Goal: Information Seeking & Learning: Learn about a topic

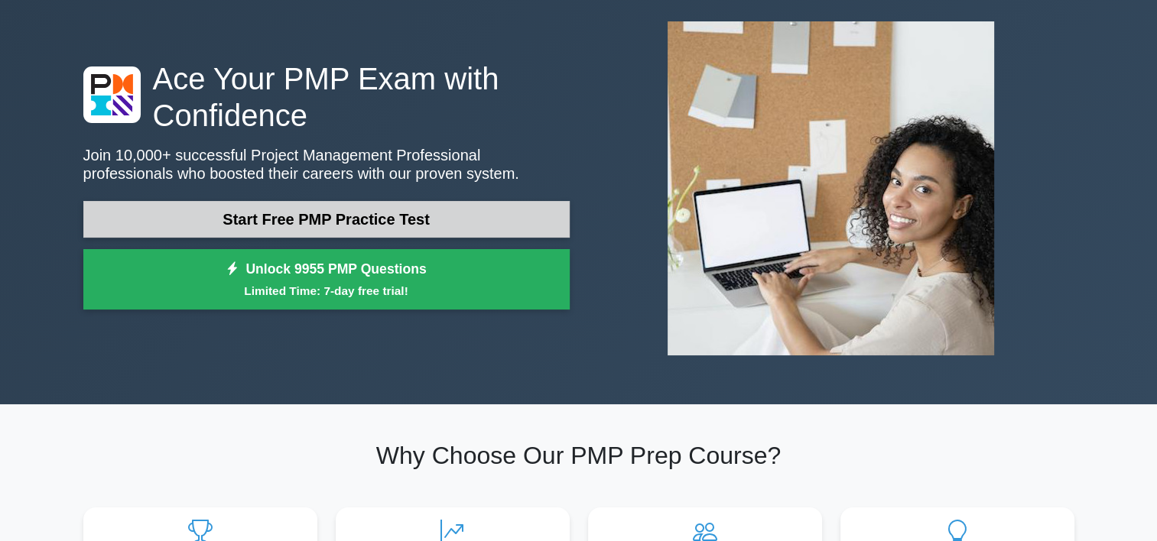
click at [493, 223] on link "Start Free PMP Practice Test" at bounding box center [326, 219] width 486 height 37
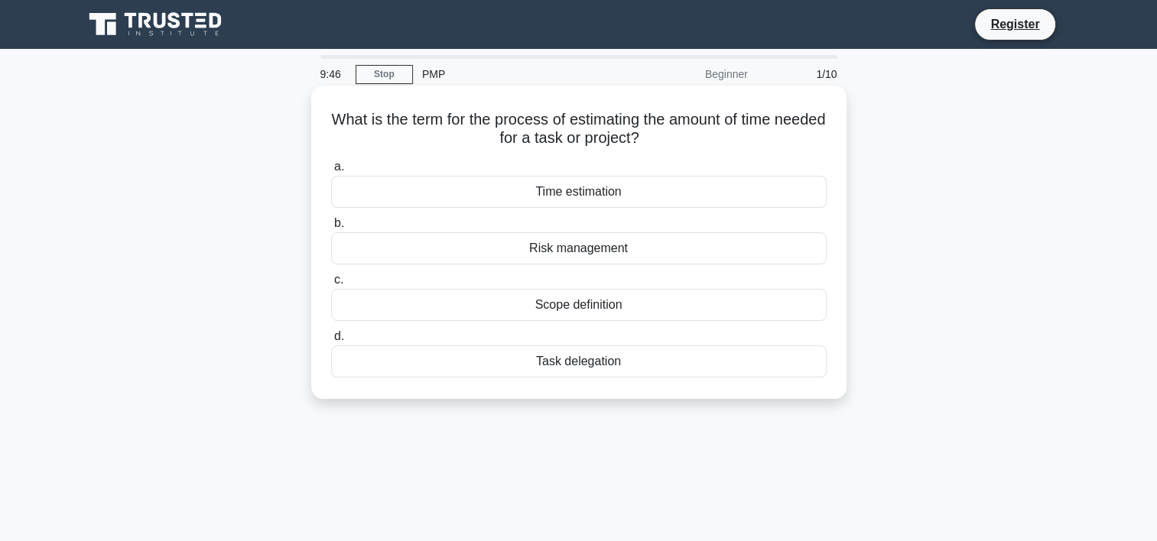
click at [591, 193] on div "Time estimation" at bounding box center [579, 192] width 496 height 32
click at [331, 172] on input "a. Time estimation" at bounding box center [331, 167] width 0 height 10
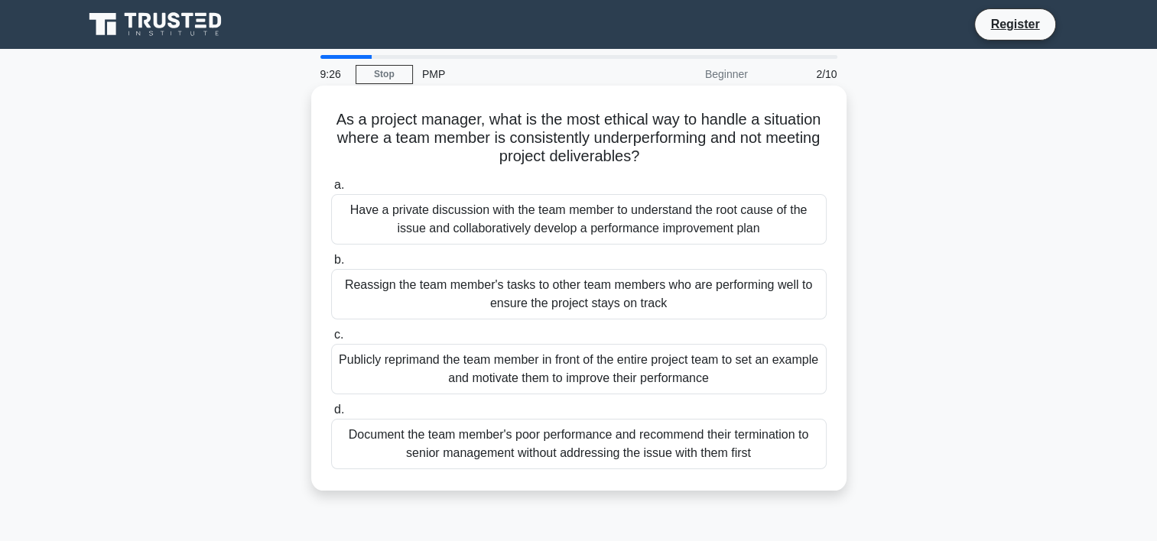
click at [575, 229] on div "Have a private discussion with the team member to understand the root cause of …" at bounding box center [579, 219] width 496 height 50
click at [331, 190] on input "a. Have a private discussion with the team member to understand the root cause …" at bounding box center [331, 185] width 0 height 10
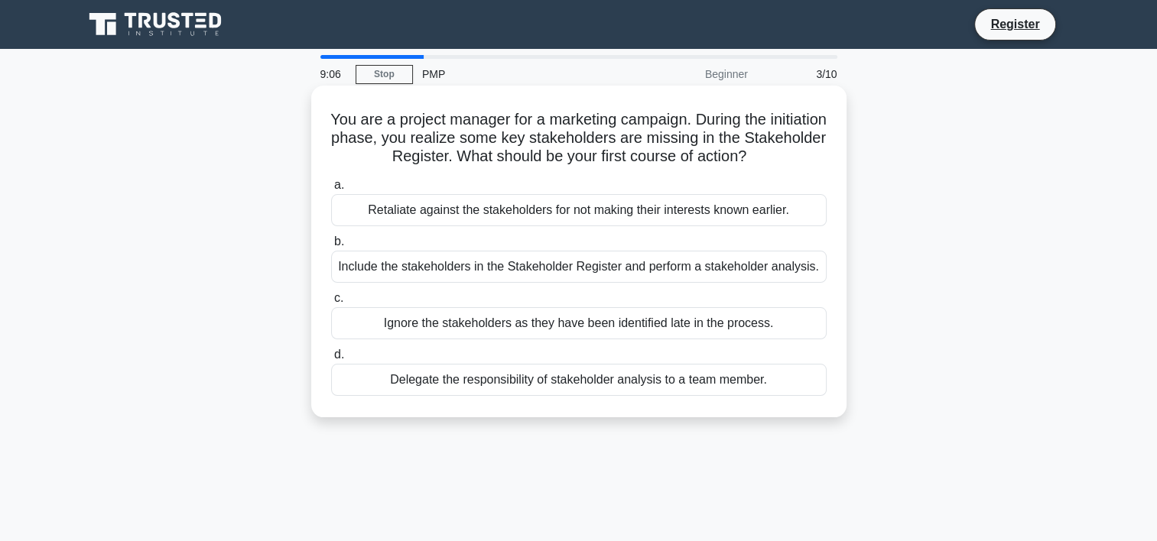
click at [572, 265] on div "Include the stakeholders in the Stakeholder Register and perform a stakeholder …" at bounding box center [579, 267] width 496 height 32
click at [331, 247] on input "b. Include the stakeholders in the Stakeholder Register and perform a stakehold…" at bounding box center [331, 242] width 0 height 10
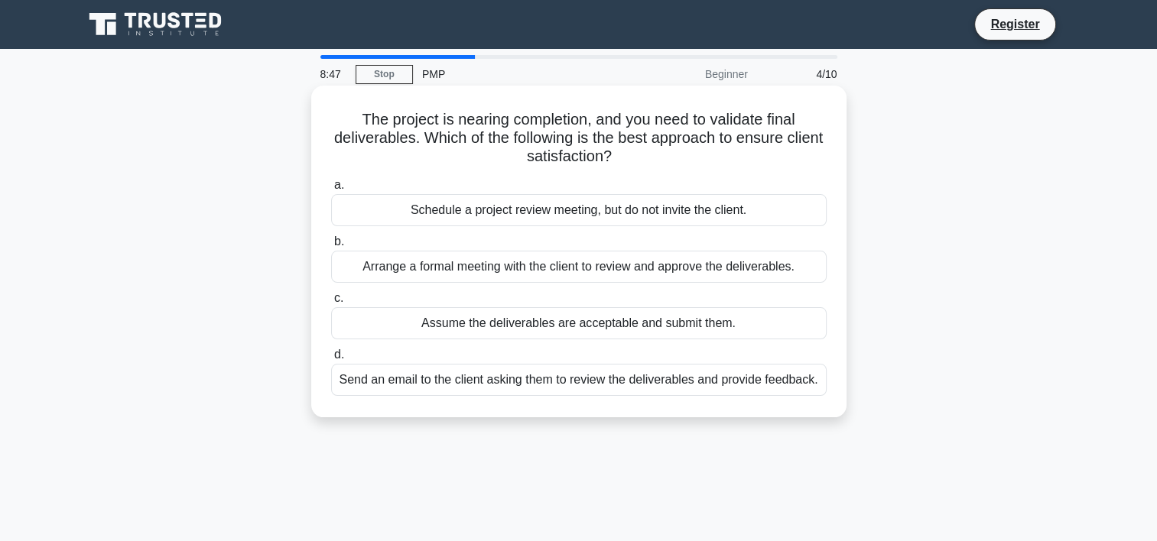
click at [624, 273] on div "Arrange a formal meeting with the client to review and approve the deliverables." at bounding box center [579, 267] width 496 height 32
click at [331, 247] on input "b. Arrange a formal meeting with the client to review and approve the deliverab…" at bounding box center [331, 242] width 0 height 10
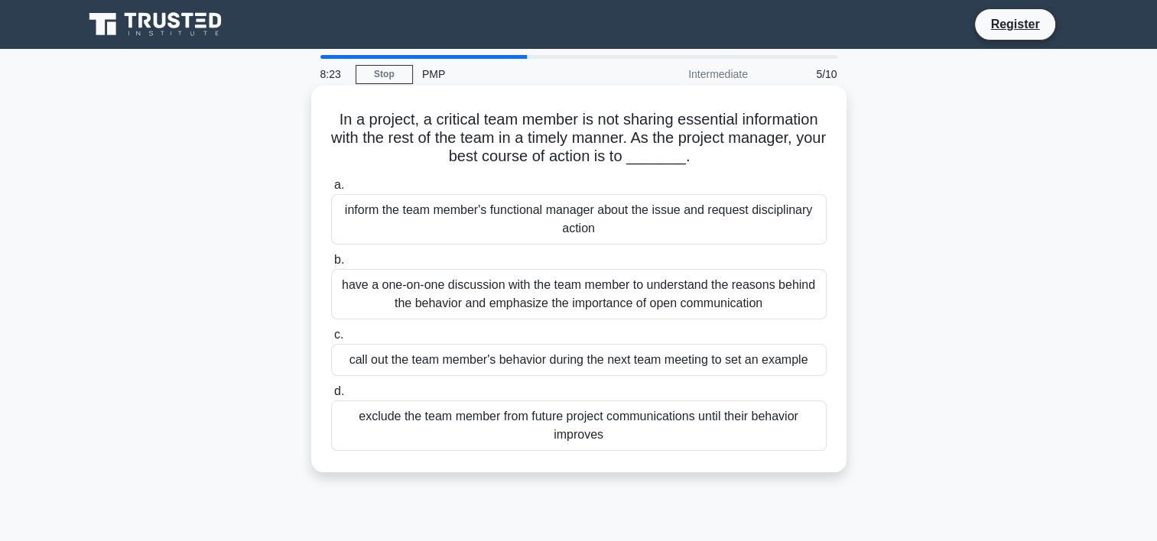
click at [618, 288] on div "have a one-on-one discussion with the team member to understand the reasons beh…" at bounding box center [579, 294] width 496 height 50
click at [331, 265] on input "b. have a one-on-one discussion with the team member to understand the reasons …" at bounding box center [331, 260] width 0 height 10
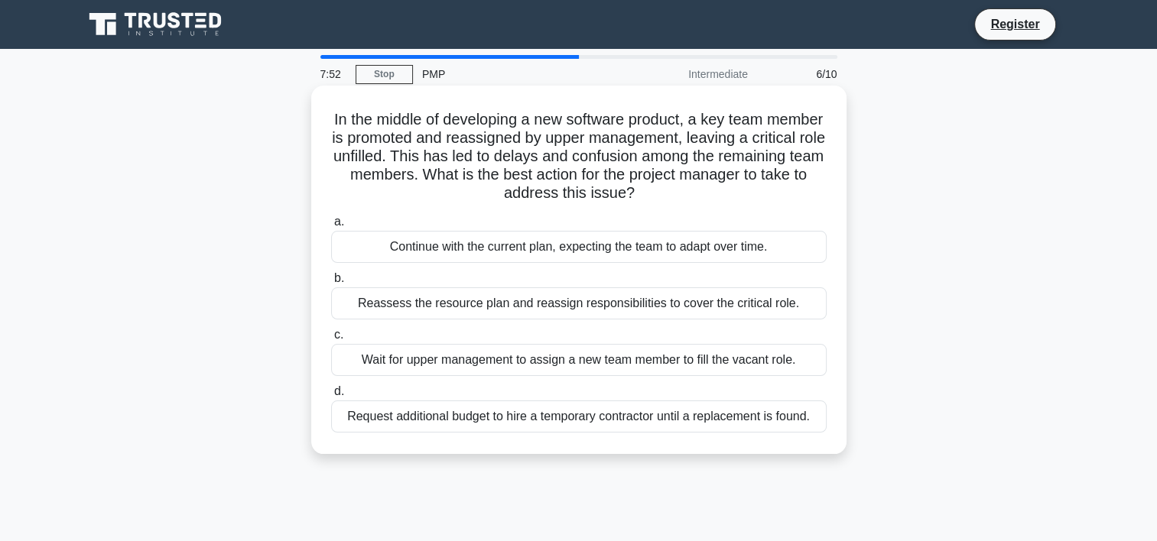
click at [518, 306] on div "Reassess the resource plan and reassign responsibilities to cover the critical …" at bounding box center [579, 304] width 496 height 32
click at [331, 284] on input "b. Reassess the resource plan and reassign responsibilities to cover the critic…" at bounding box center [331, 279] width 0 height 10
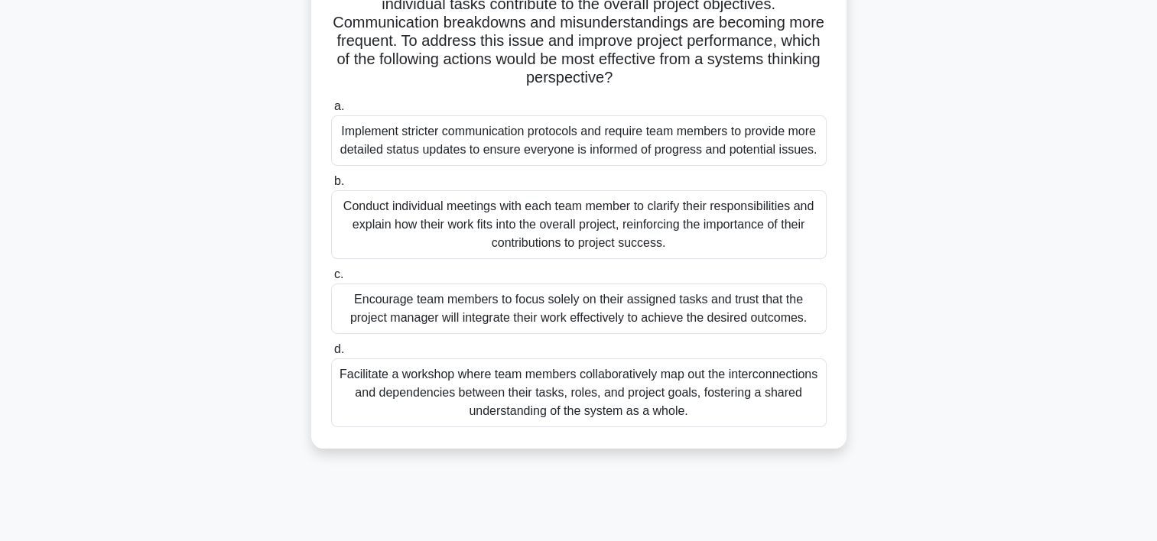
scroll to position [153, 0]
click at [554, 387] on div "Facilitate a workshop where team members collaboratively map out the interconne…" at bounding box center [579, 392] width 496 height 69
click at [331, 354] on input "d. Facilitate a workshop where team members collaboratively map out the interco…" at bounding box center [331, 349] width 0 height 10
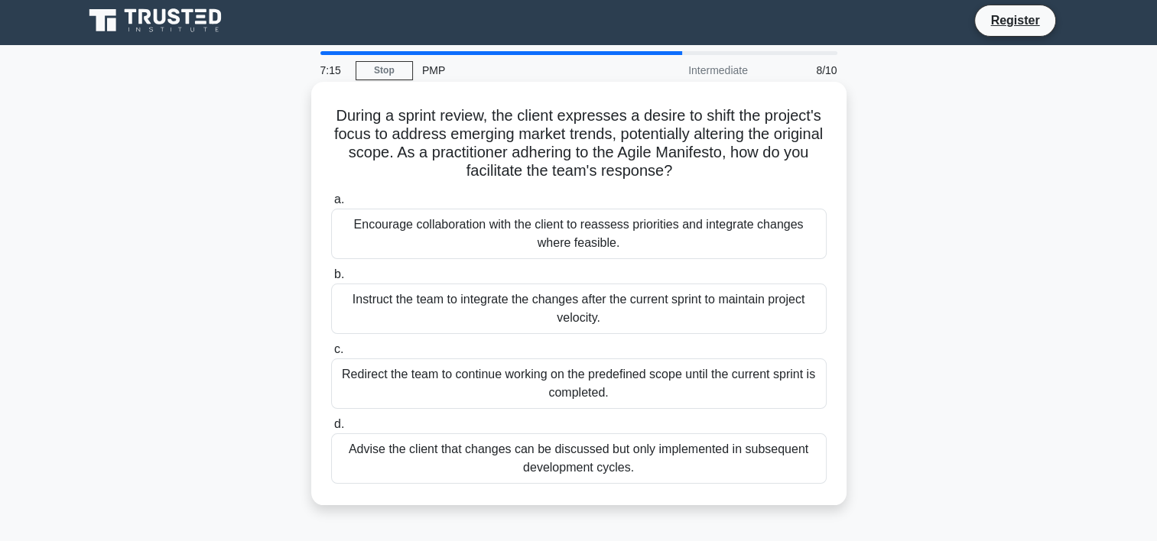
scroll to position [0, 0]
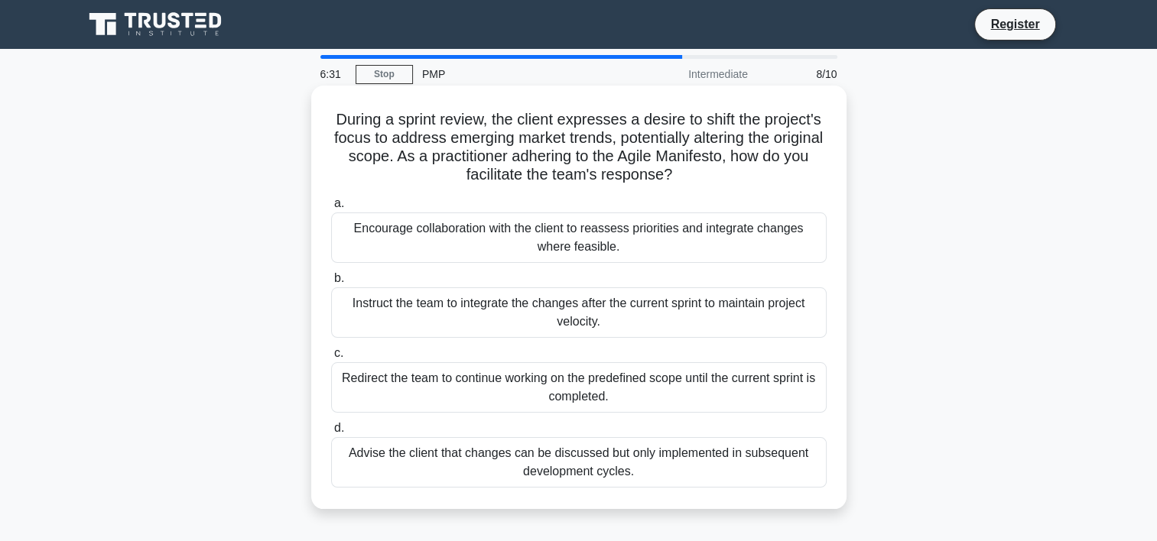
click at [520, 385] on div "Redirect the team to continue working on the predefined scope until the current…" at bounding box center [579, 388] width 496 height 50
click at [331, 359] on input "c. Redirect the team to continue working on the predefined scope until the curr…" at bounding box center [331, 354] width 0 height 10
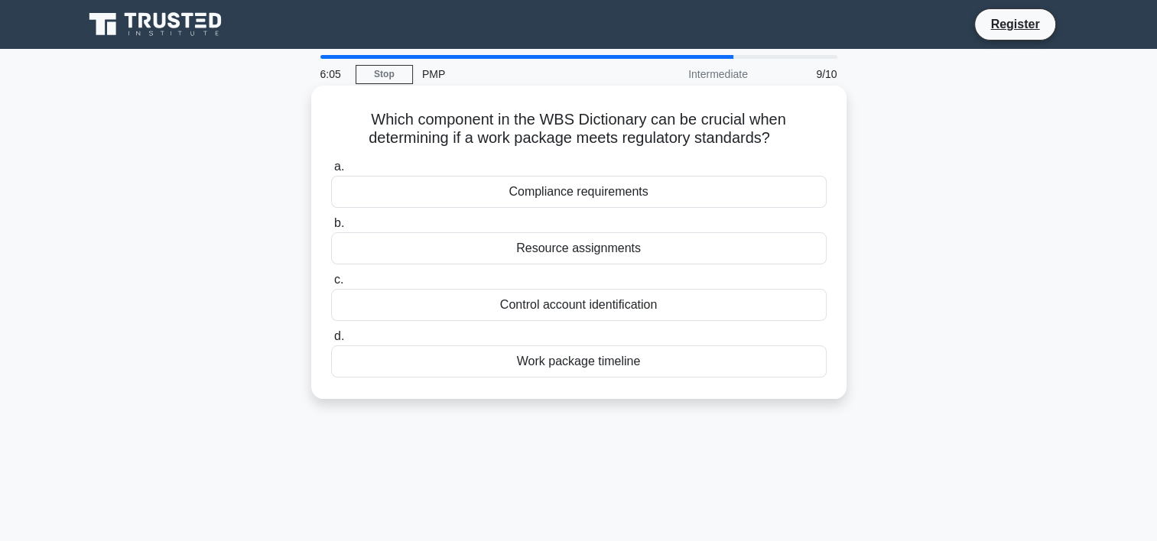
click at [643, 195] on div "Compliance requirements" at bounding box center [579, 192] width 496 height 32
click at [331, 172] on input "a. Compliance requirements" at bounding box center [331, 167] width 0 height 10
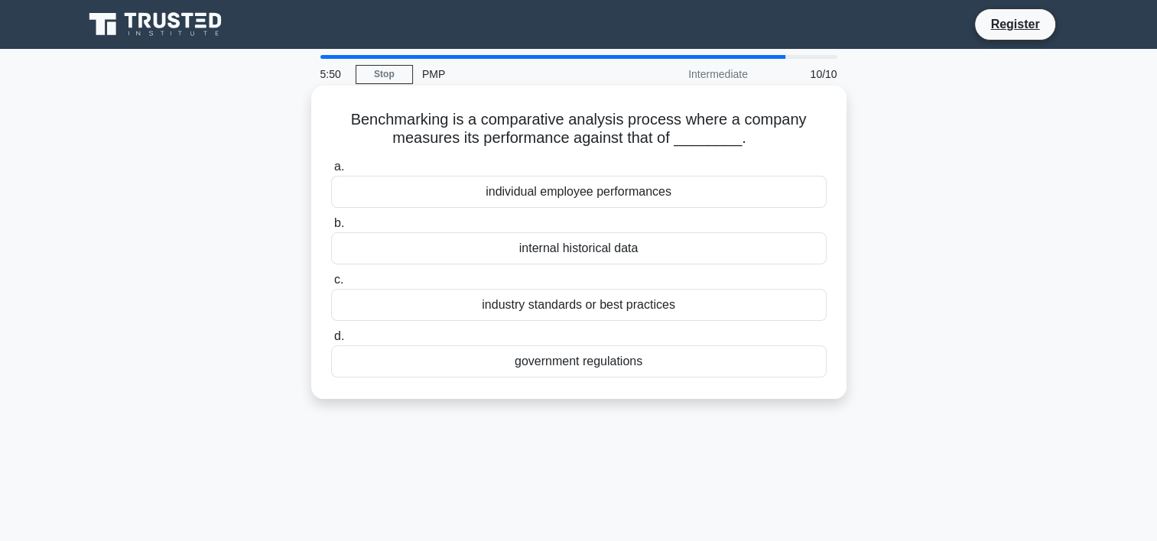
click at [645, 312] on div "industry standards or best practices" at bounding box center [579, 305] width 496 height 32
click at [331, 285] on input "c. industry standards or best practices" at bounding box center [331, 280] width 0 height 10
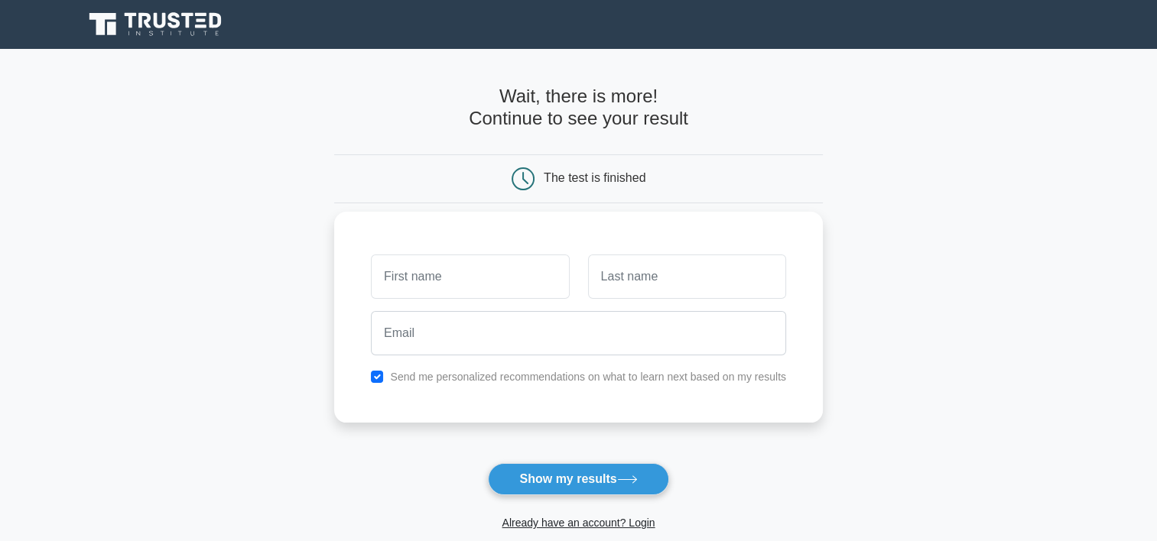
scroll to position [76, 0]
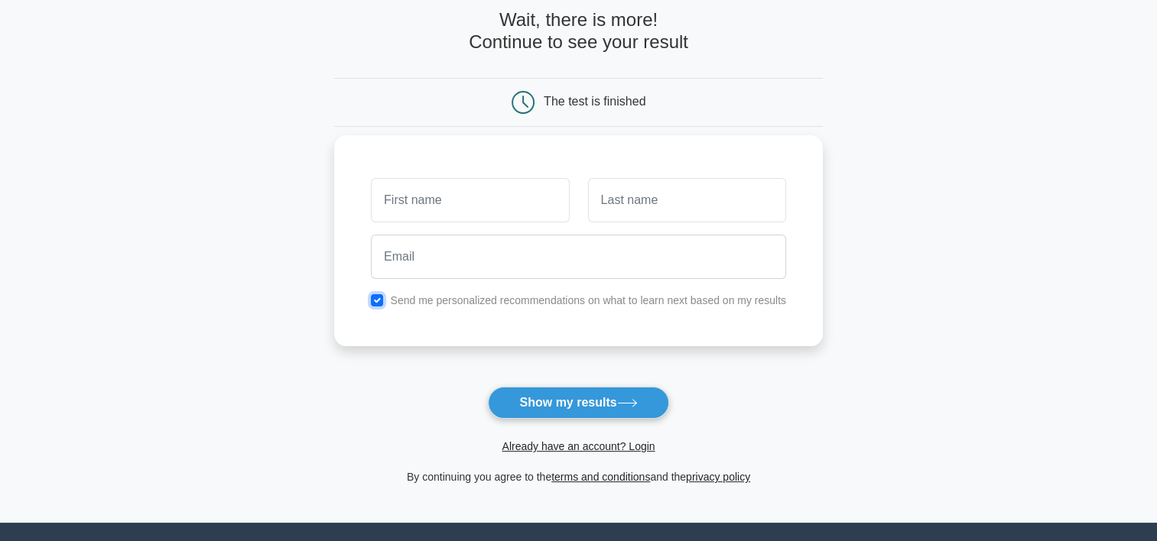
click at [378, 301] on input "checkbox" at bounding box center [377, 300] width 12 height 12
checkbox input "false"
click at [606, 402] on button "Show my results" at bounding box center [578, 403] width 180 height 32
type input "t"
type input "TCHIN"
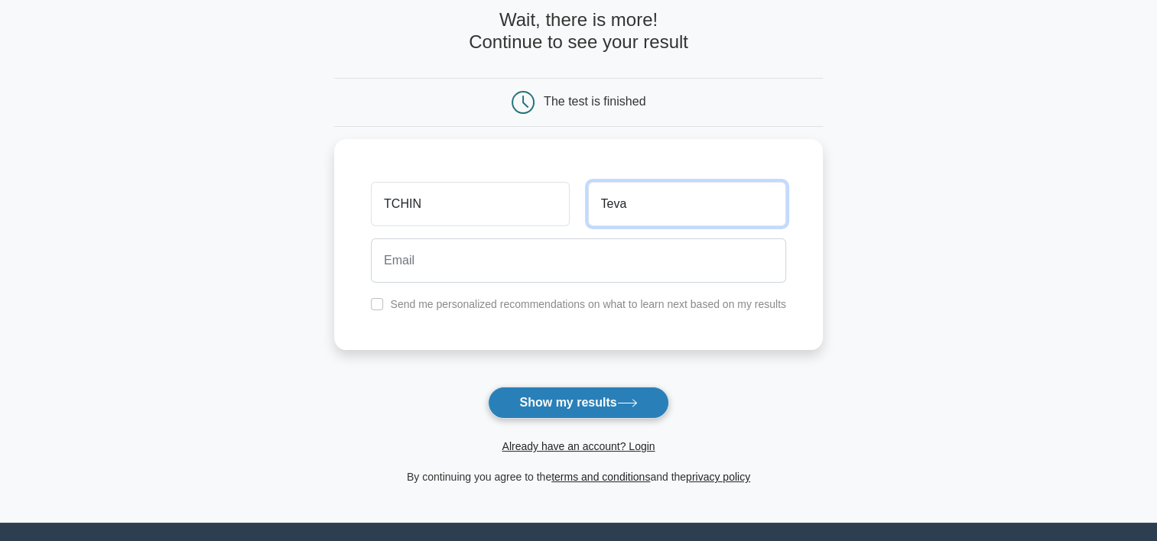
type input "Teva"
click at [564, 410] on button "Show my results" at bounding box center [578, 403] width 180 height 32
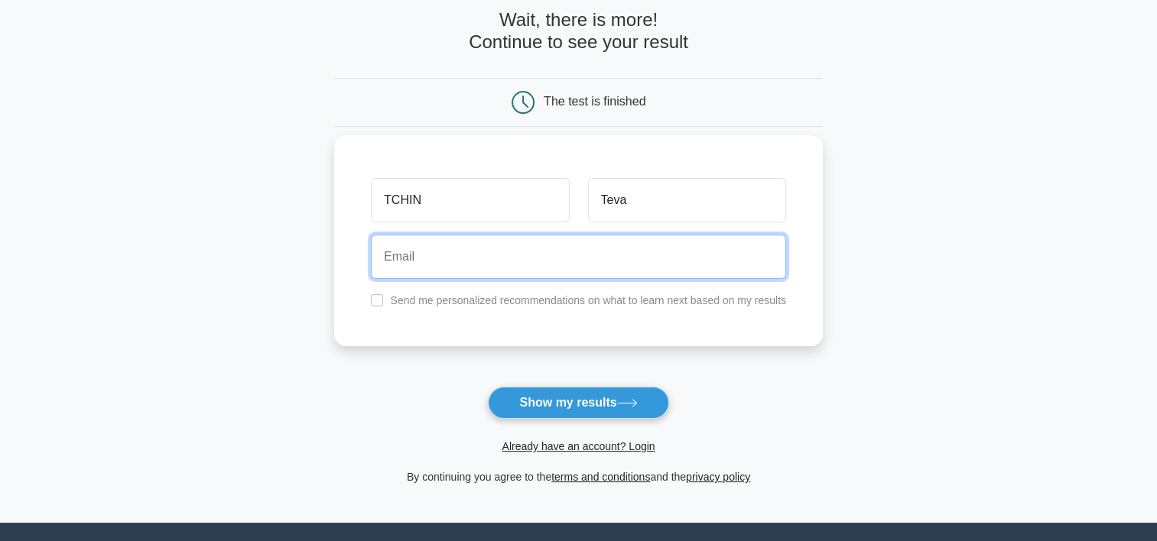
click at [518, 261] on input "email" at bounding box center [578, 257] width 415 height 44
click at [470, 255] on input "email" at bounding box center [578, 257] width 415 height 44
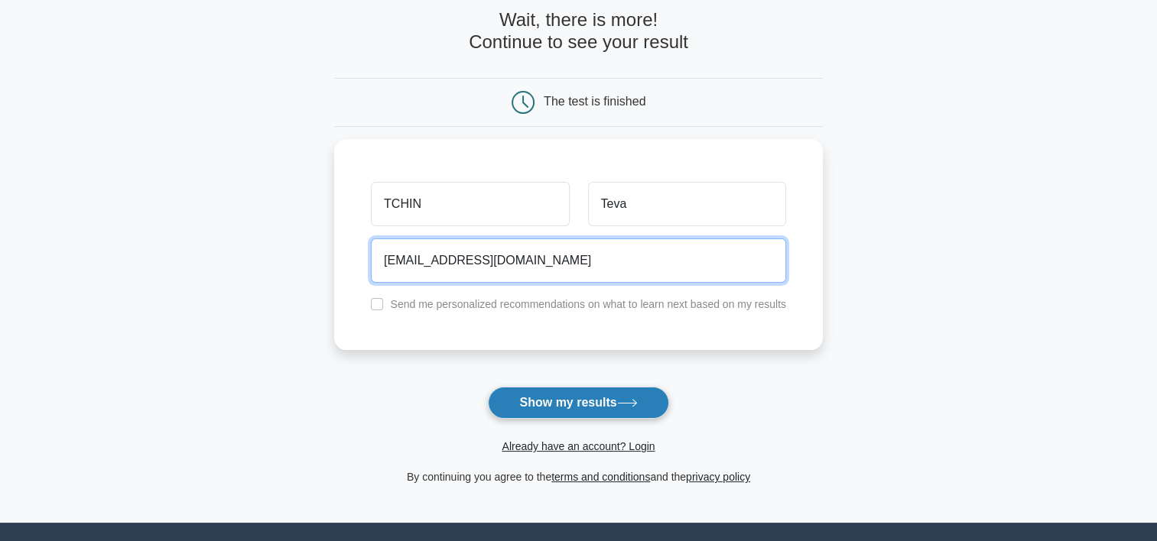
type input "a.tchin.te@gmail.com"
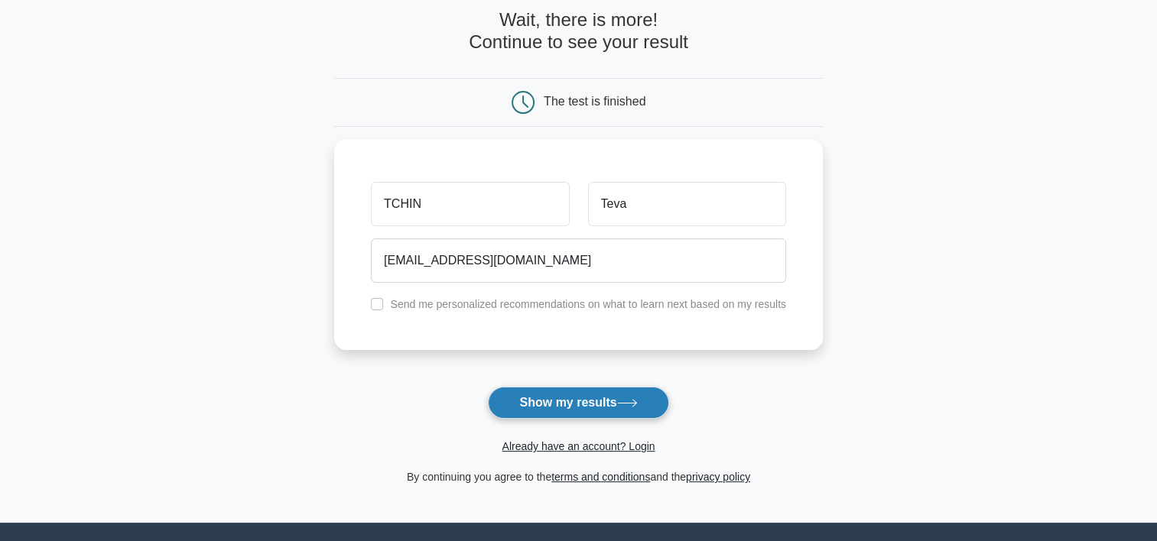
click at [630, 409] on button "Show my results" at bounding box center [578, 403] width 180 height 32
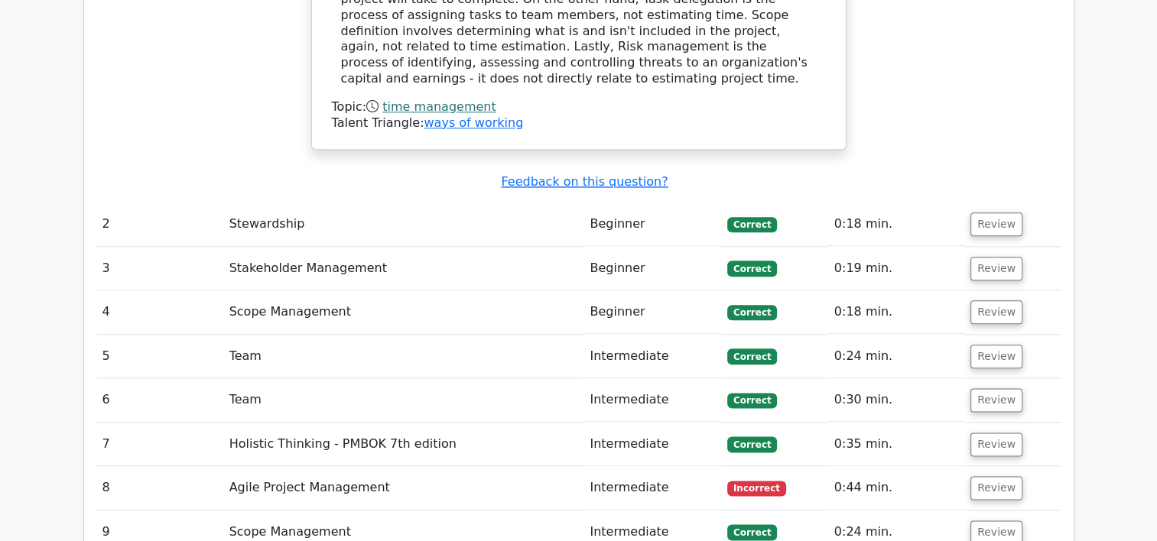
scroll to position [1988, 0]
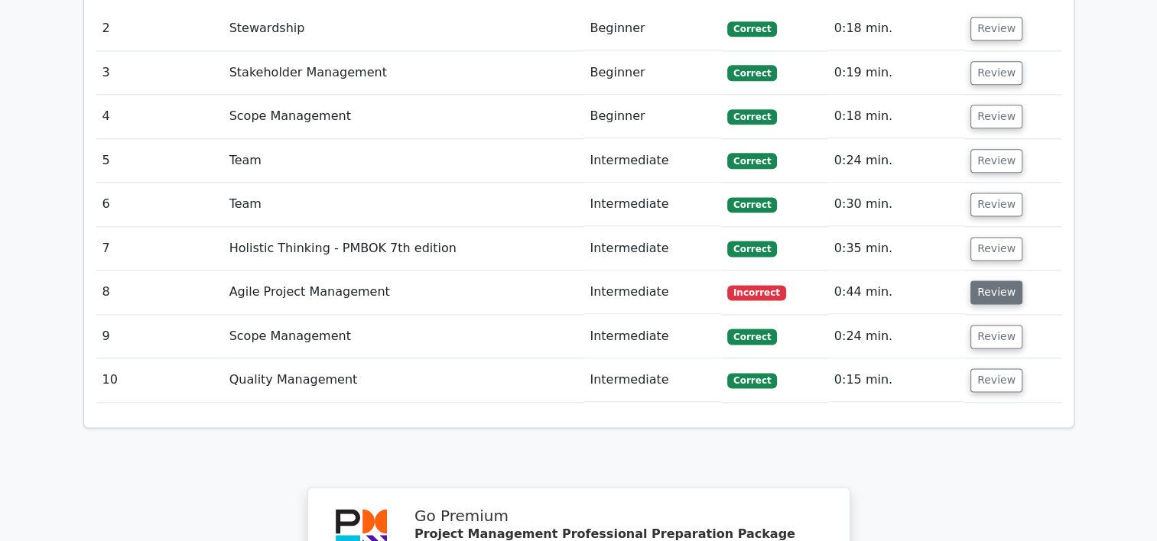
click at [980, 281] on button "Review" at bounding box center [997, 293] width 52 height 24
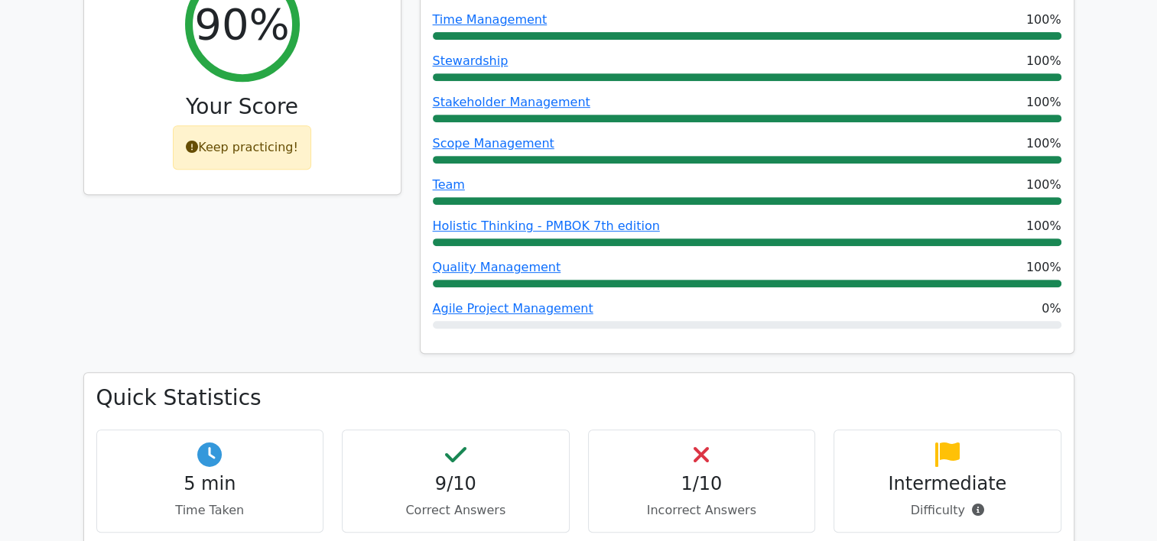
scroll to position [688, 0]
